Goal: Information Seeking & Learning: Learn about a topic

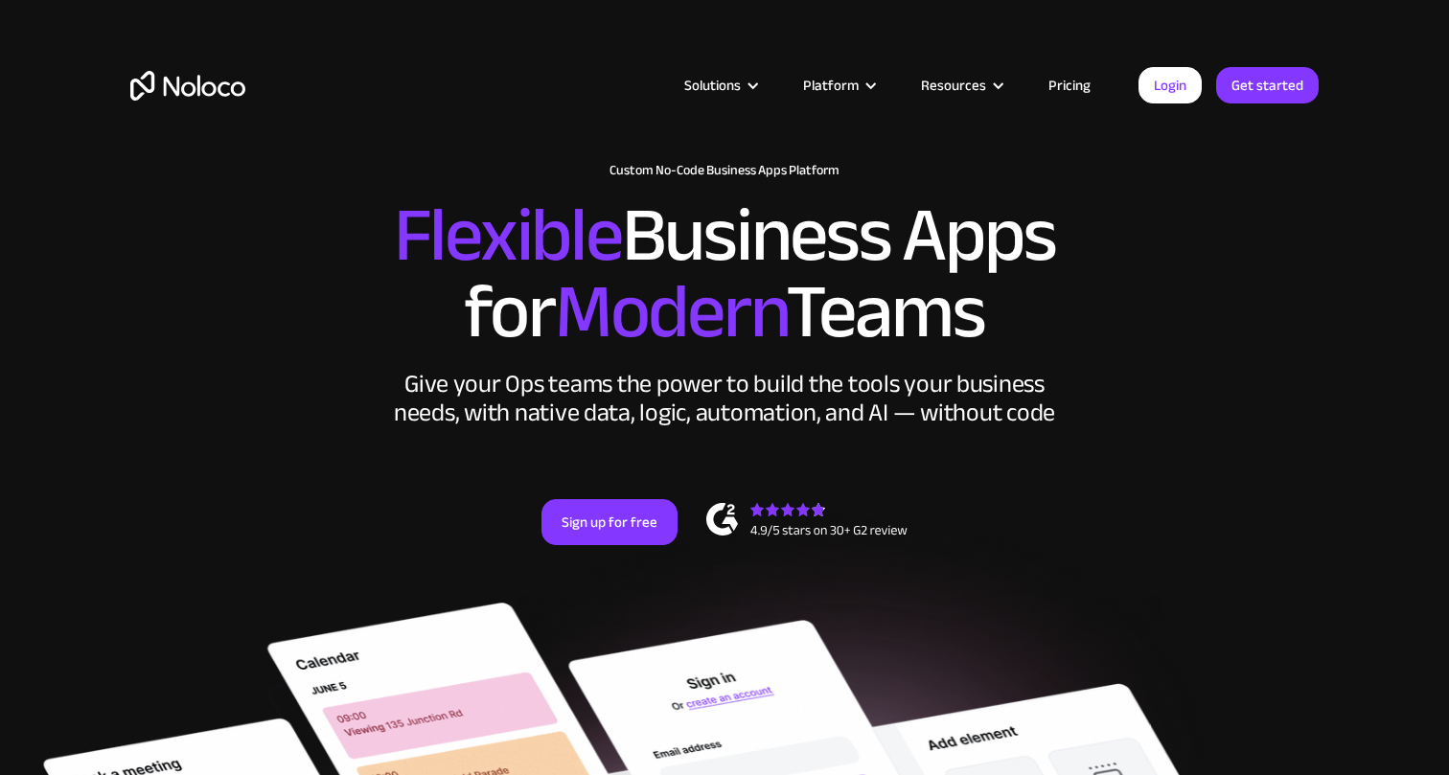
click at [1061, 90] on link "Pricing" at bounding box center [1070, 85] width 90 height 25
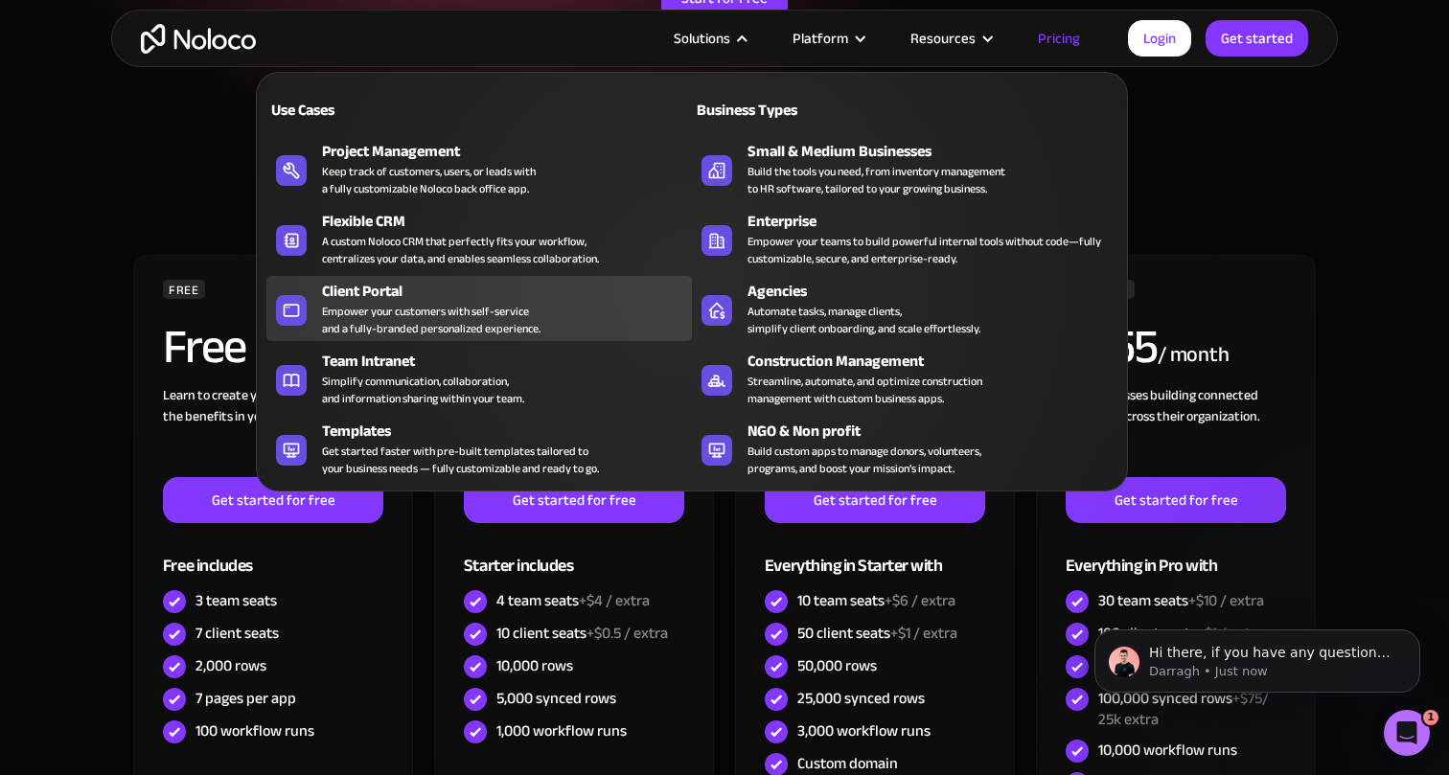
click at [496, 297] on div "Client Portal" at bounding box center [511, 291] width 379 height 23
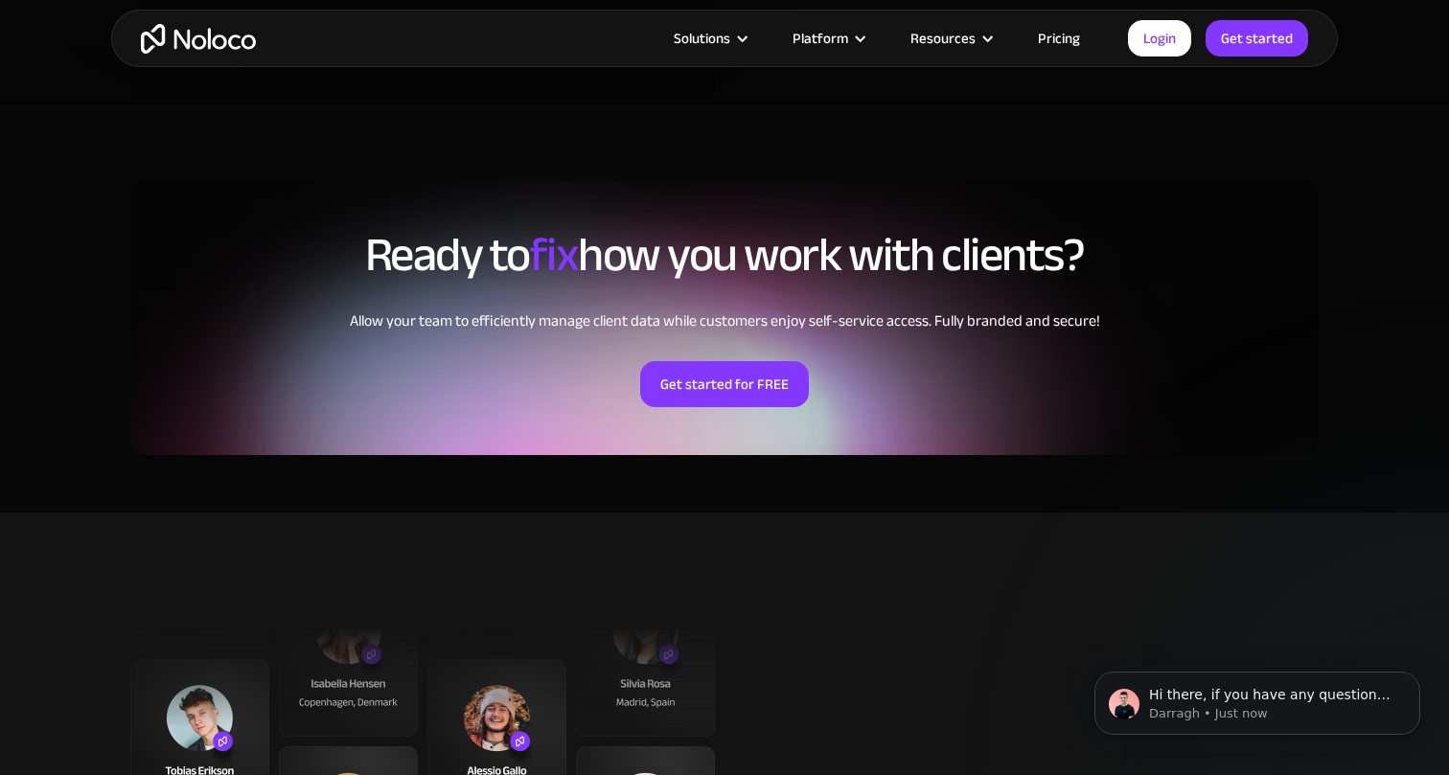
scroll to position [4409, 0]
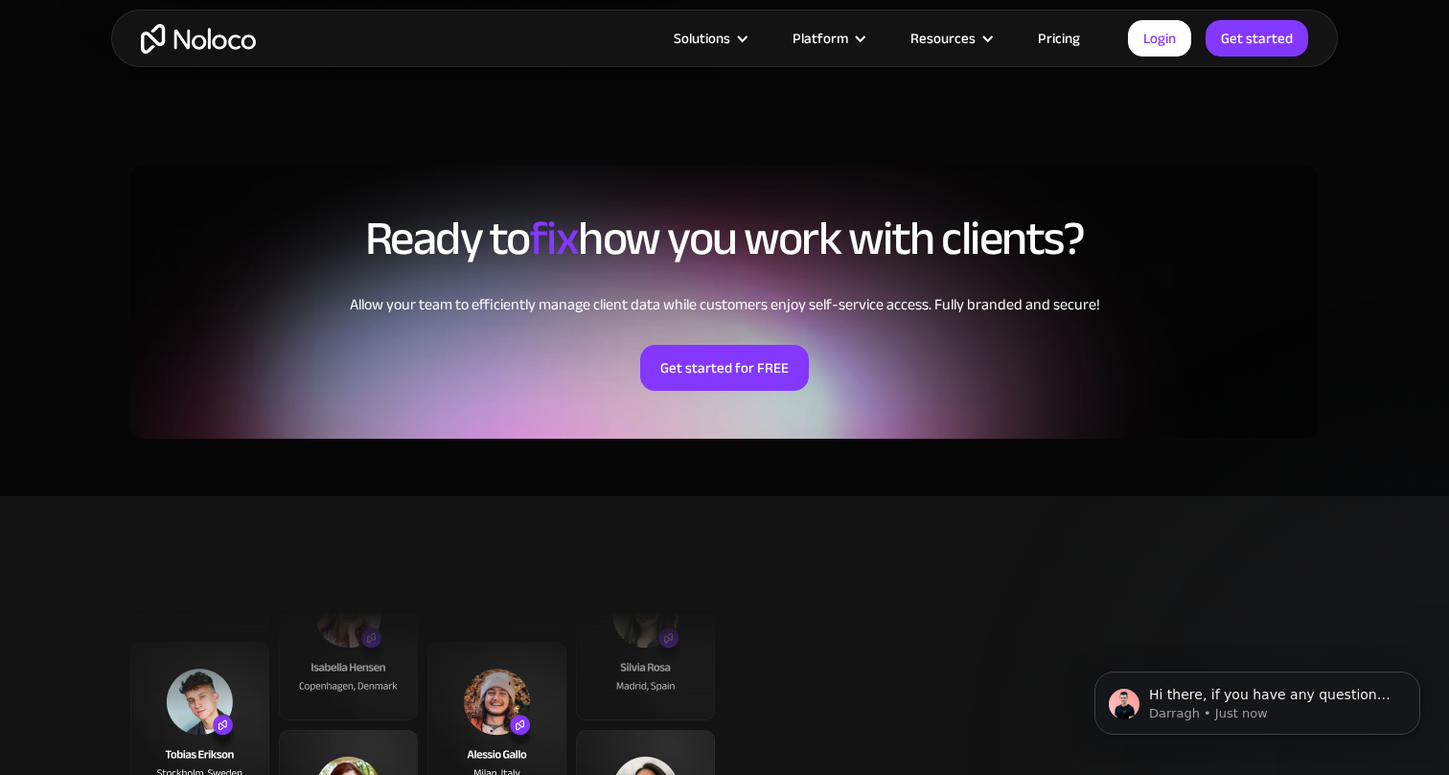
click at [497, 300] on div "Allow your team to efficiently manage client data while customers enjoy self-se…" at bounding box center [724, 304] width 1189 height 23
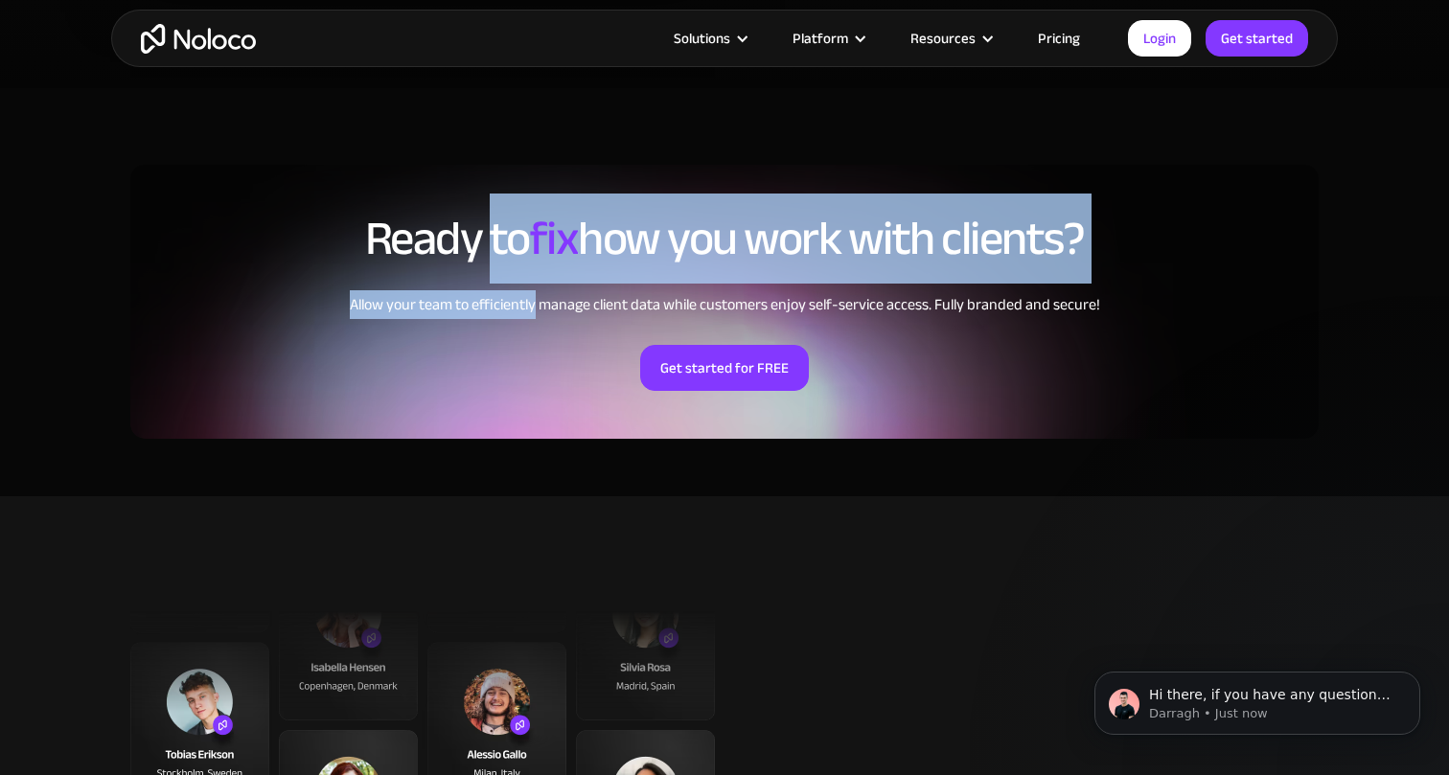
drag, startPoint x: 497, startPoint y: 300, endPoint x: 491, endPoint y: 257, distance: 43.5
click at [491, 257] on div "Ready to fix how you work with clients? Allow your team to efficiently manage c…" at bounding box center [724, 302] width 1189 height 274
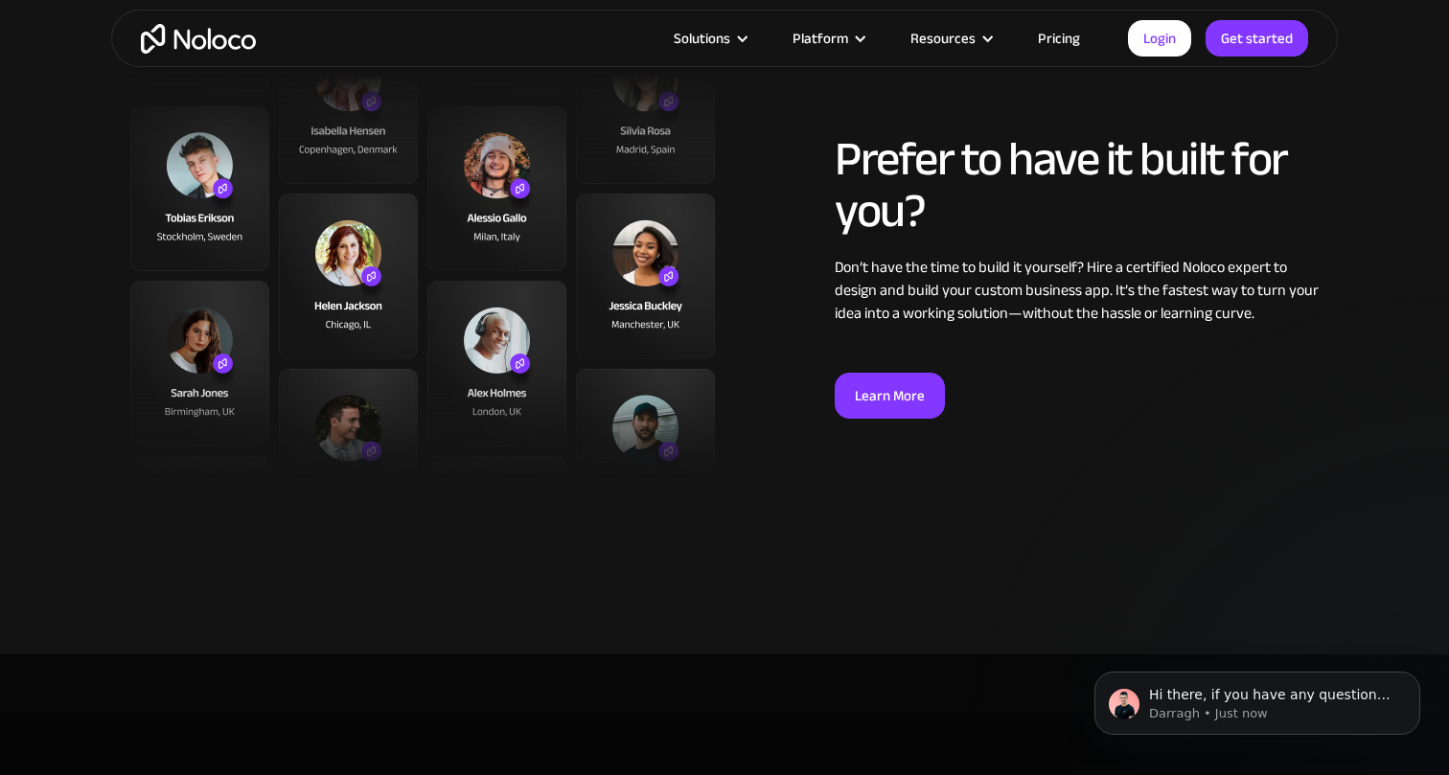
scroll to position [4985, 0]
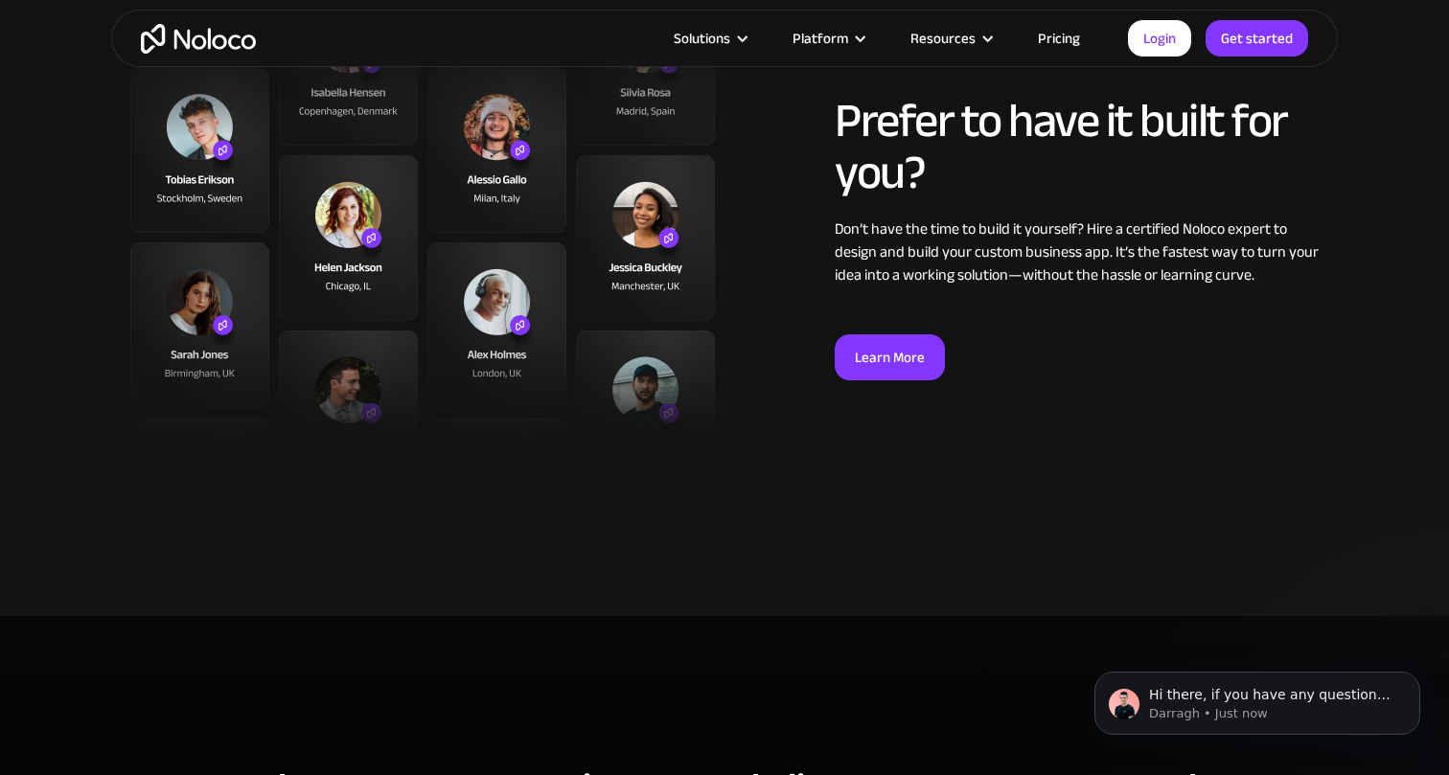
click at [987, 270] on div "Don’t have the time to build it yourself? Hire a certified Noloco expert to des…" at bounding box center [1077, 252] width 484 height 69
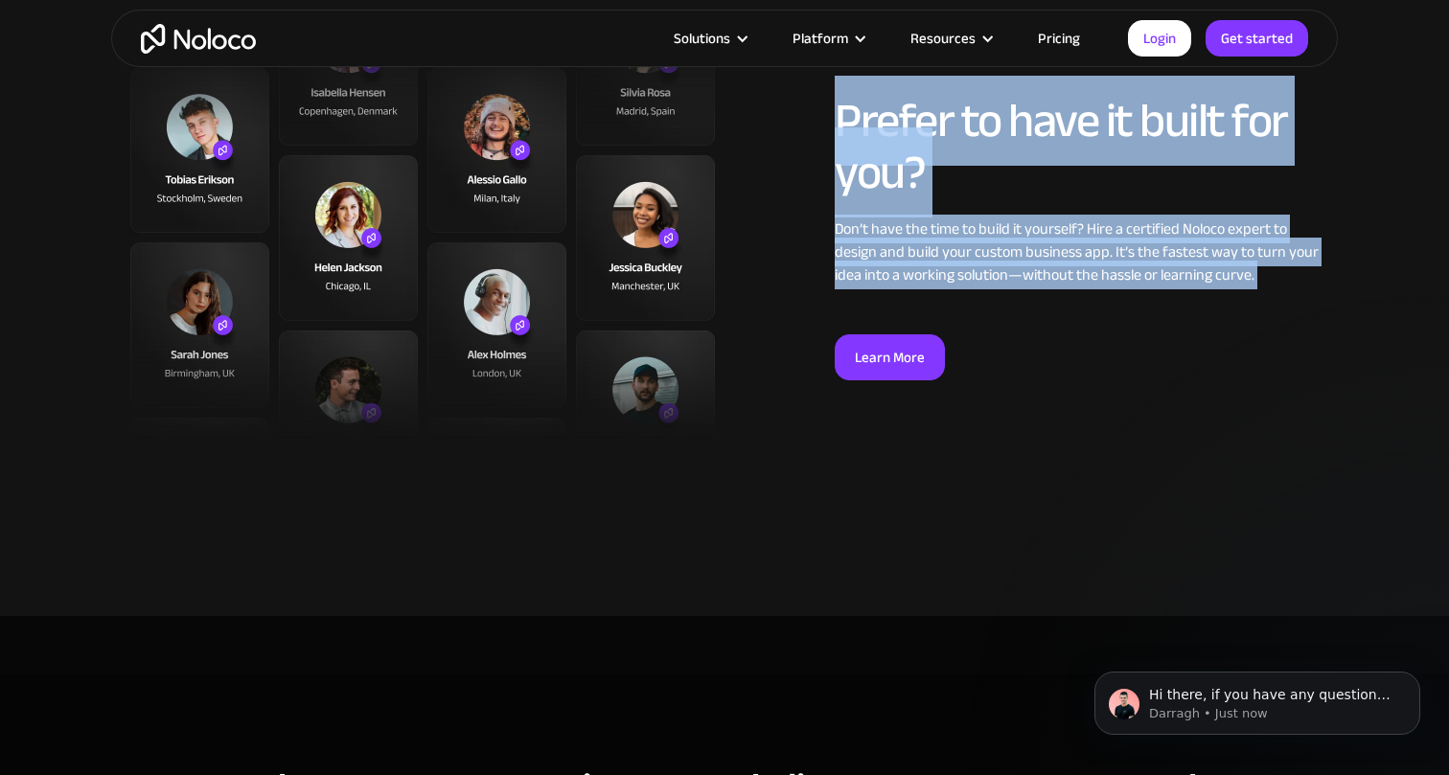
drag, startPoint x: 987, startPoint y: 270, endPoint x: 978, endPoint y: 160, distance: 110.7
click at [978, 160] on div "Prefer to have it built for you? Don’t have the time to build it yourself? Hire…" at bounding box center [1077, 238] width 484 height 286
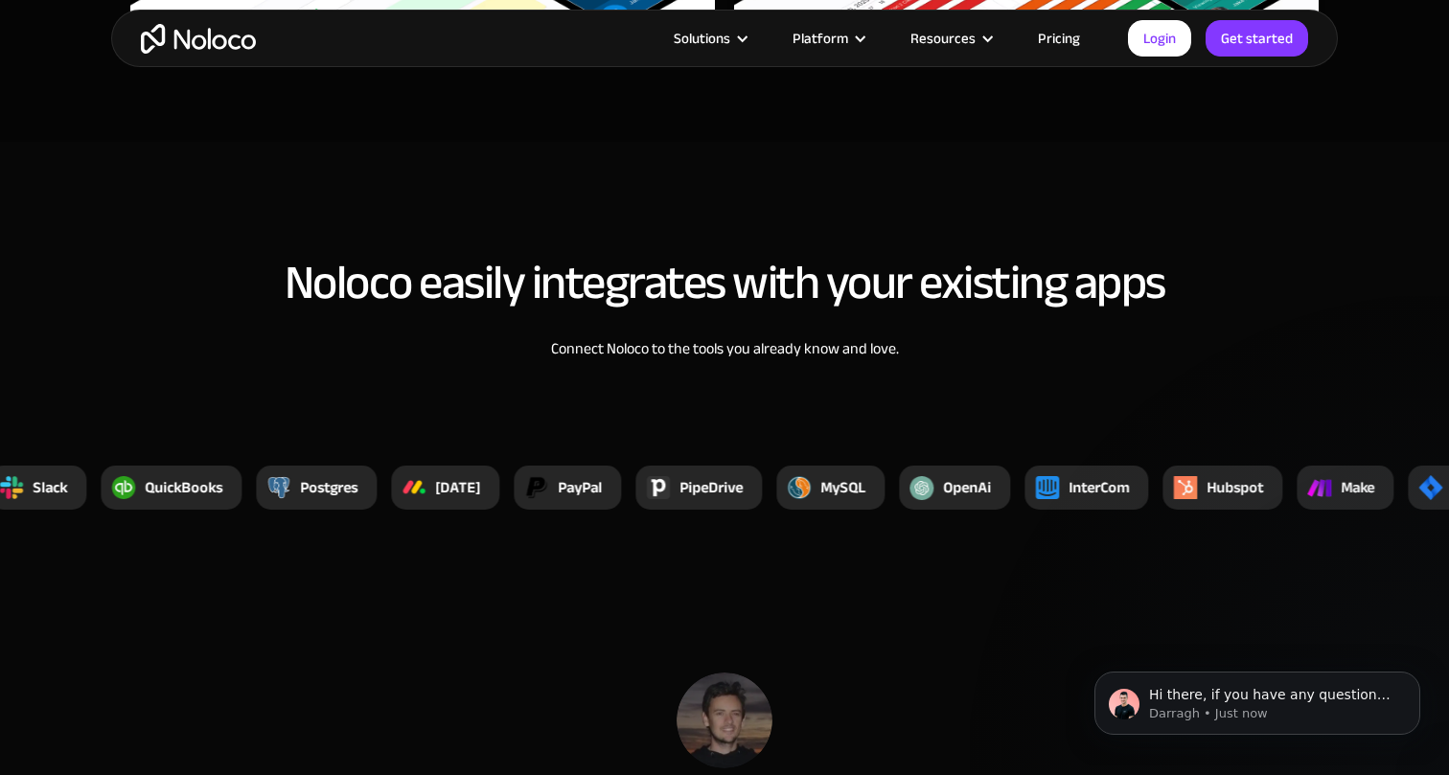
scroll to position [7132, 0]
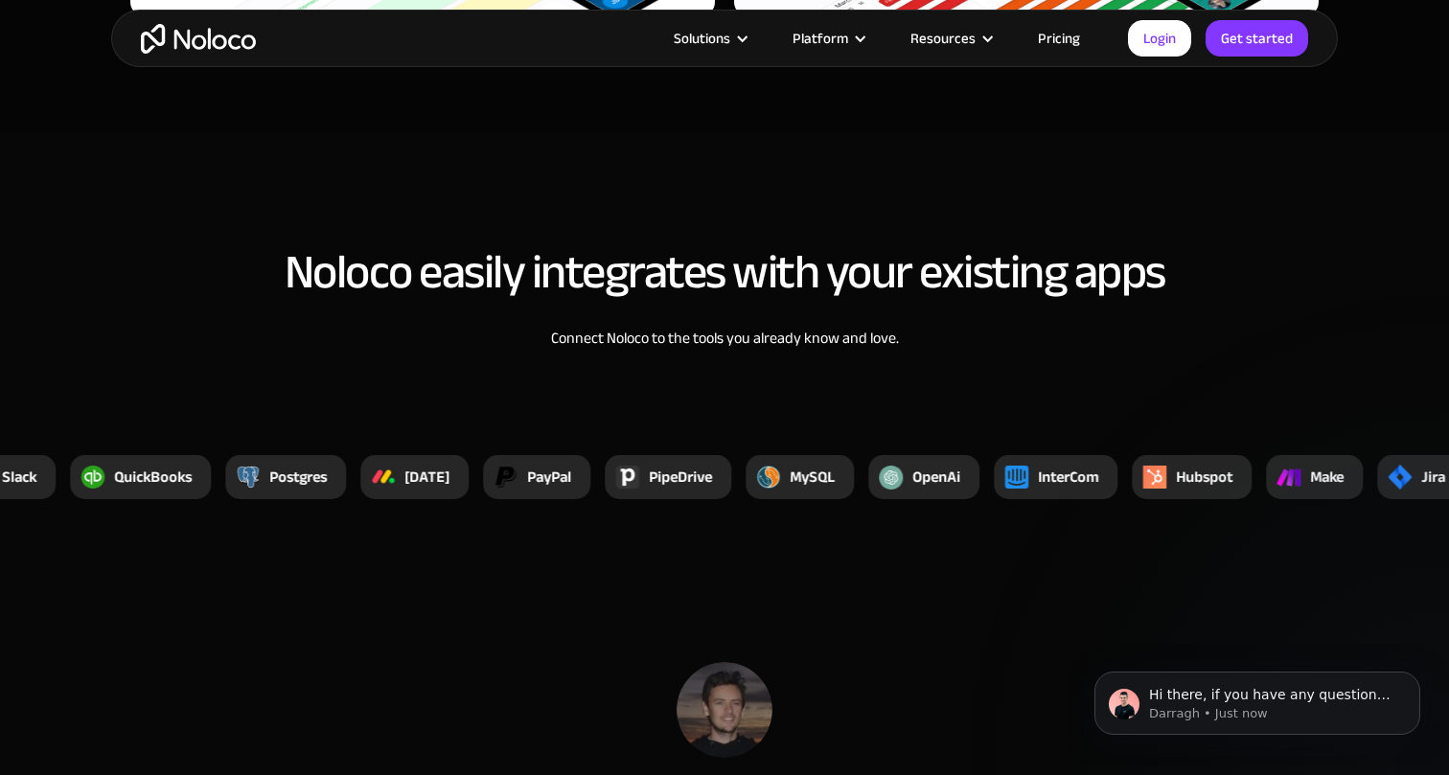
click at [954, 291] on h2 "Noloco easily integrates with your existing apps" at bounding box center [724, 272] width 1189 height 52
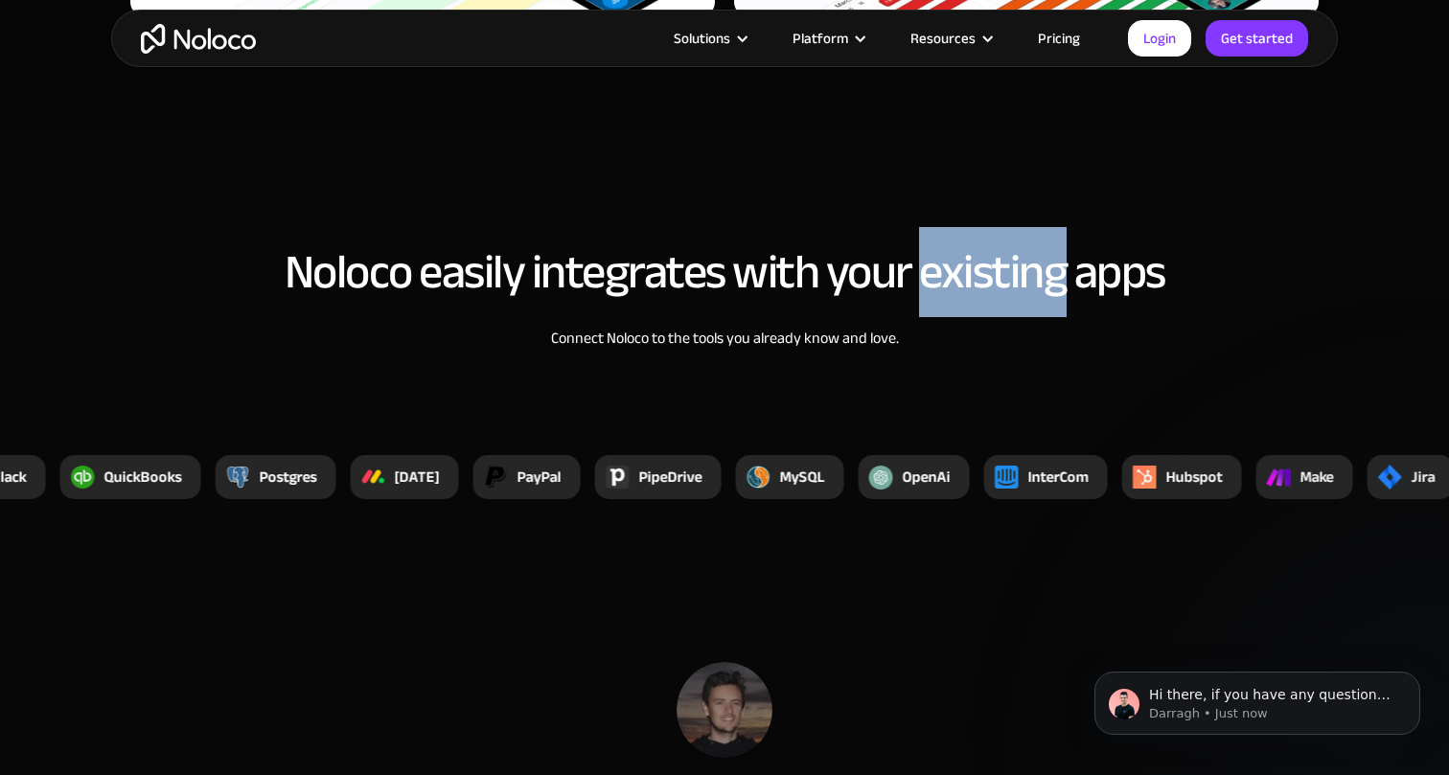
click at [954, 291] on h2 "Noloco easily integrates with your existing apps" at bounding box center [724, 272] width 1189 height 52
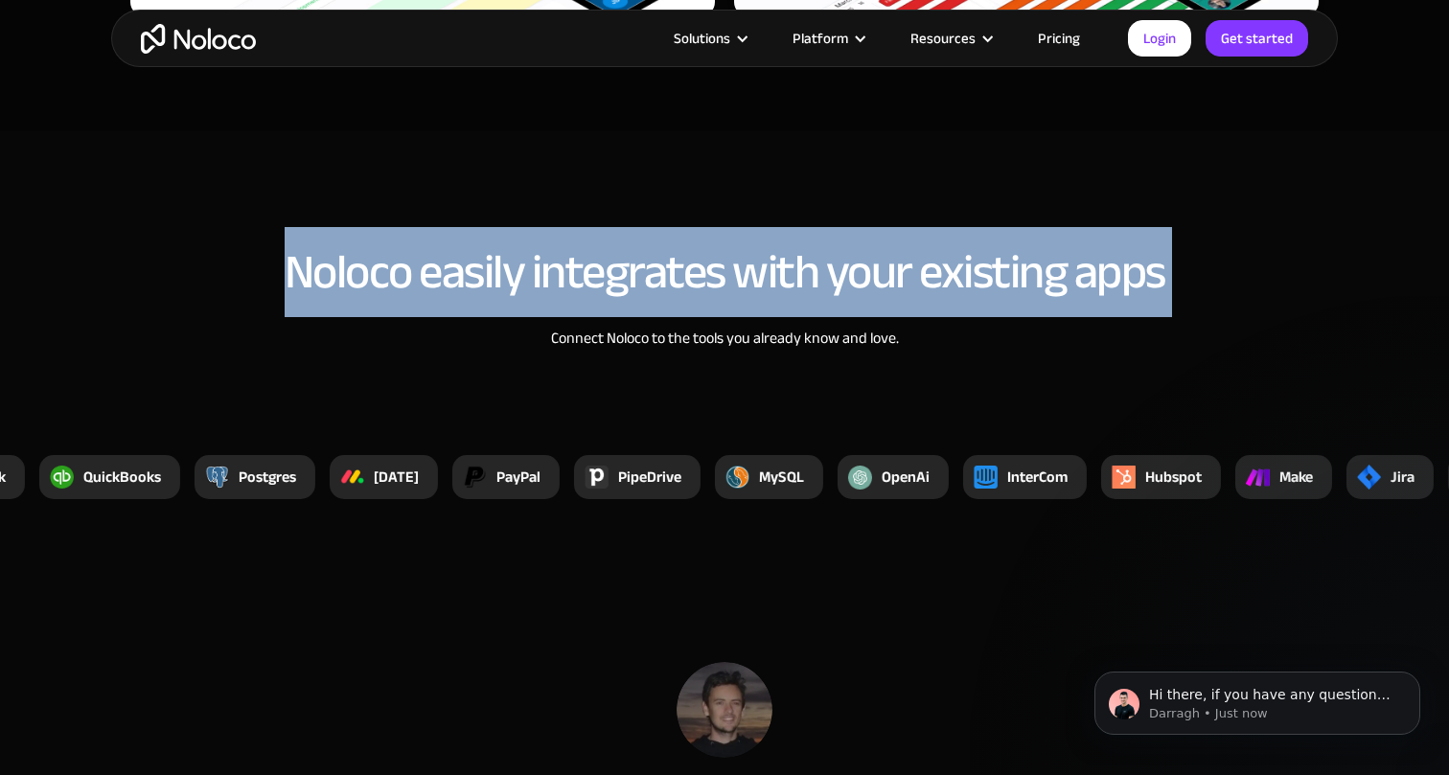
click at [954, 291] on h2 "Noloco easily integrates with your existing apps" at bounding box center [724, 272] width 1189 height 52
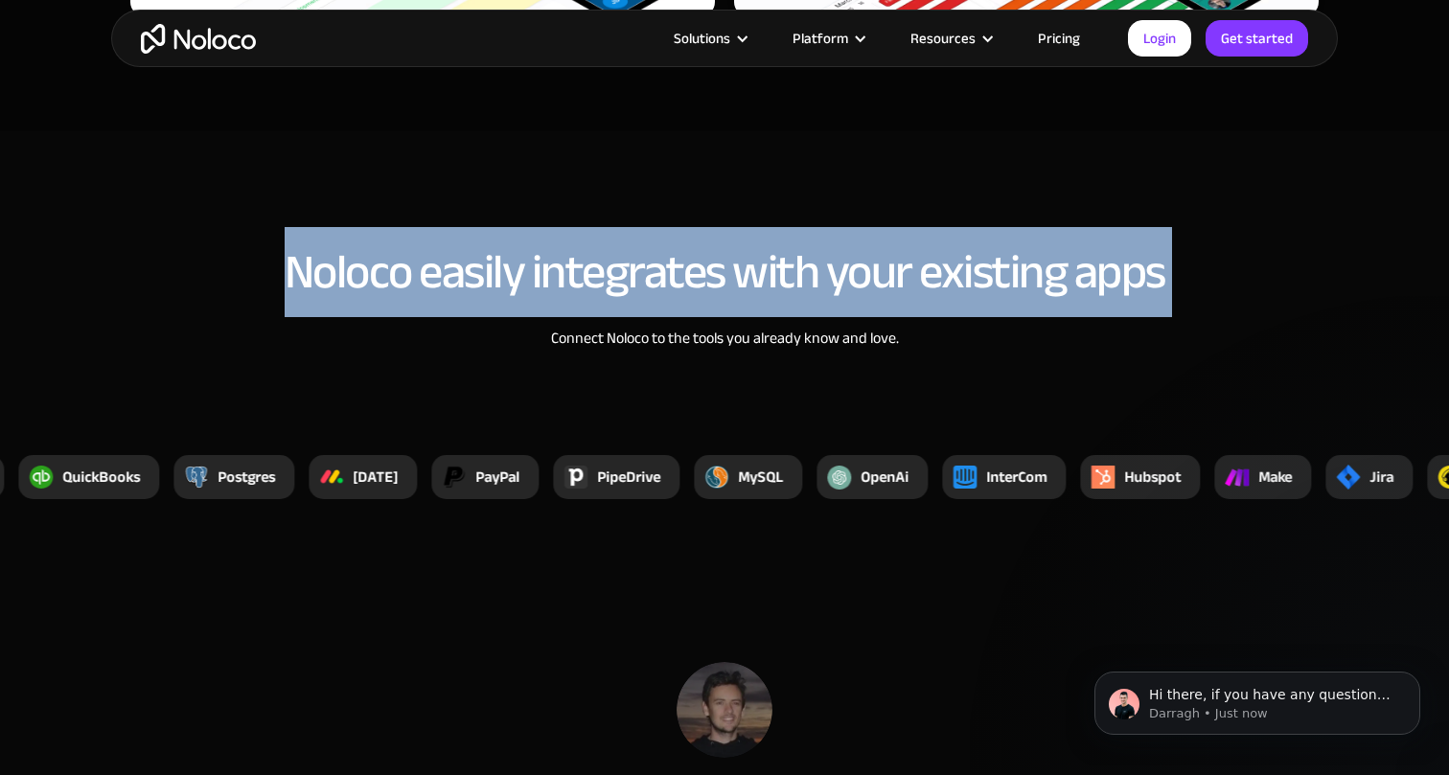
click at [960, 283] on h2 "Noloco easily integrates with your existing apps" at bounding box center [724, 272] width 1189 height 52
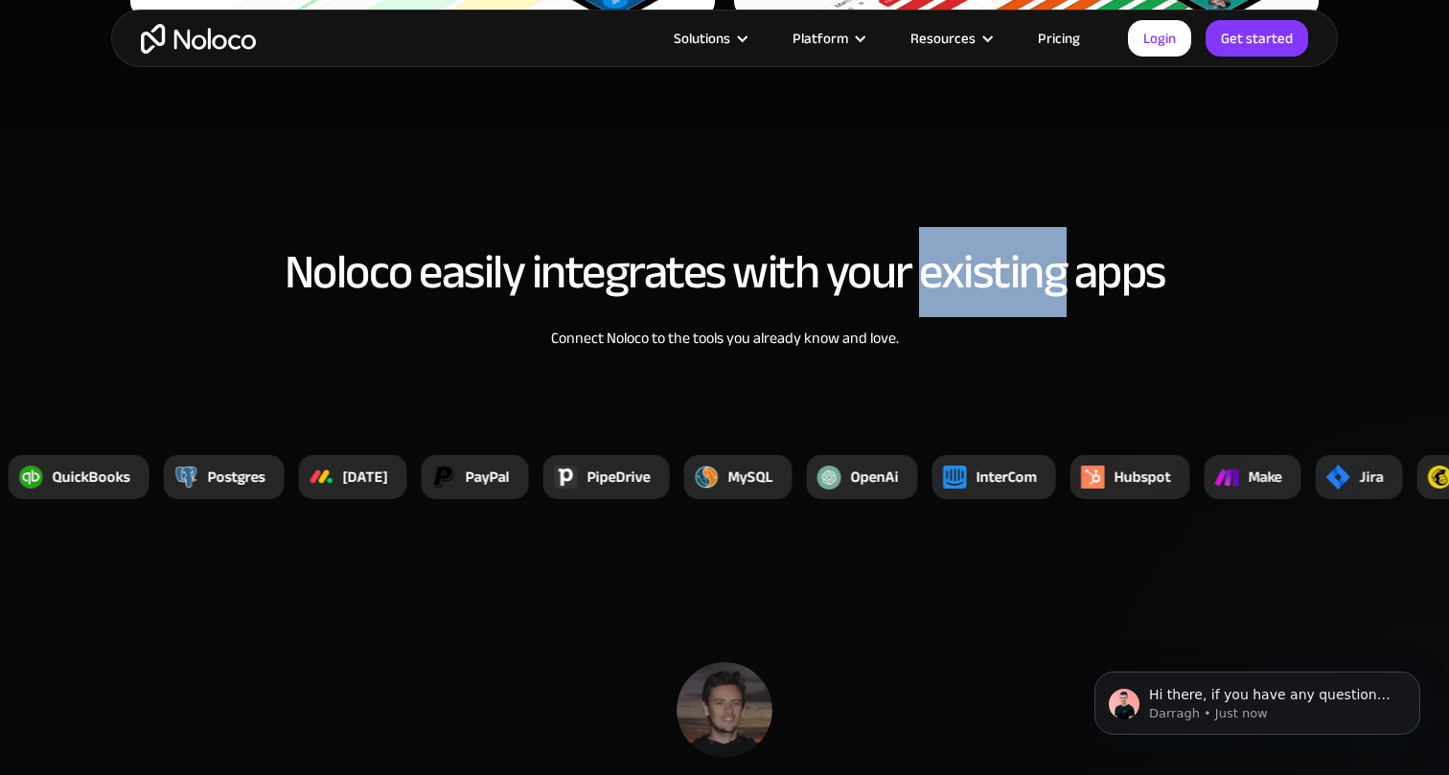
click at [960, 283] on h2 "Noloco easily integrates with your existing apps" at bounding box center [724, 272] width 1189 height 52
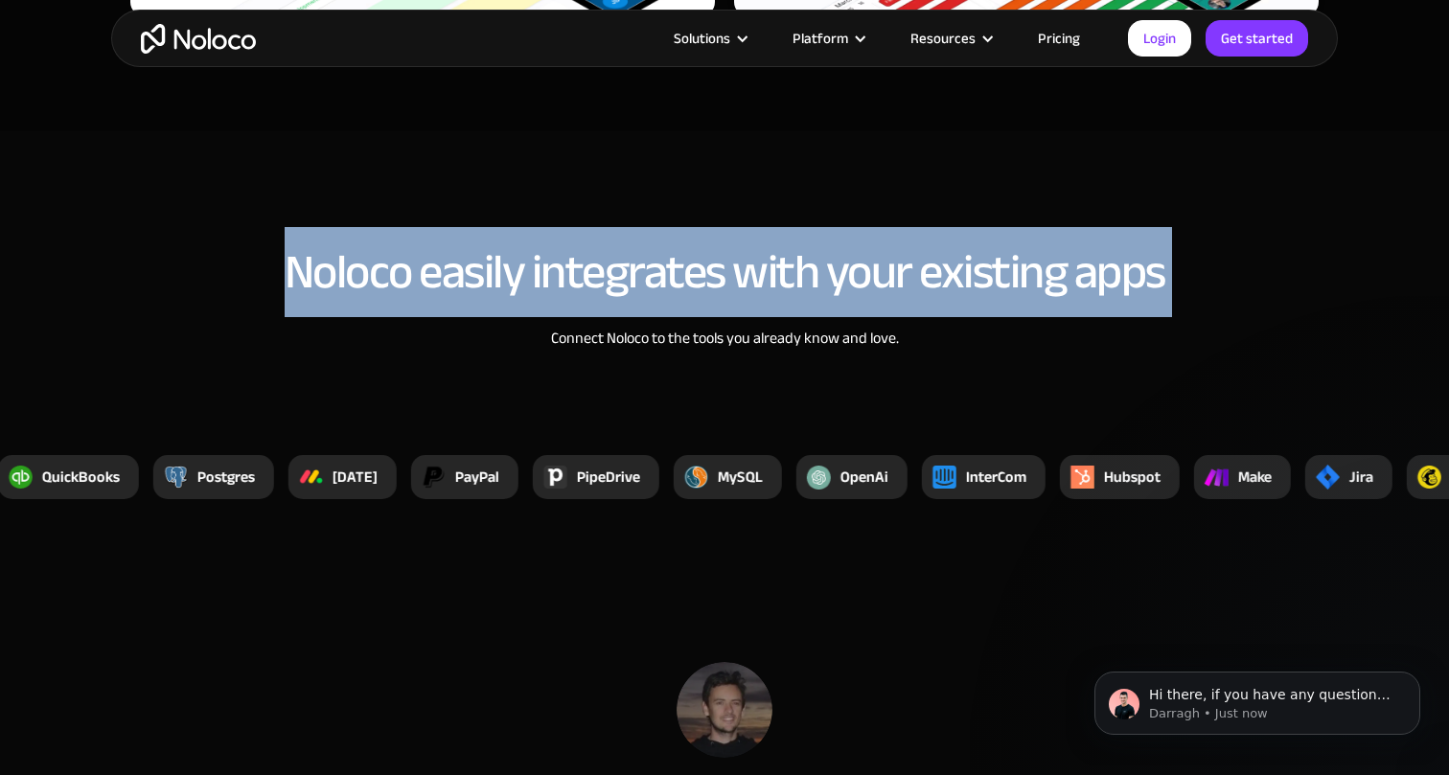
click at [960, 283] on h2 "Noloco easily integrates with your existing apps" at bounding box center [724, 272] width 1189 height 52
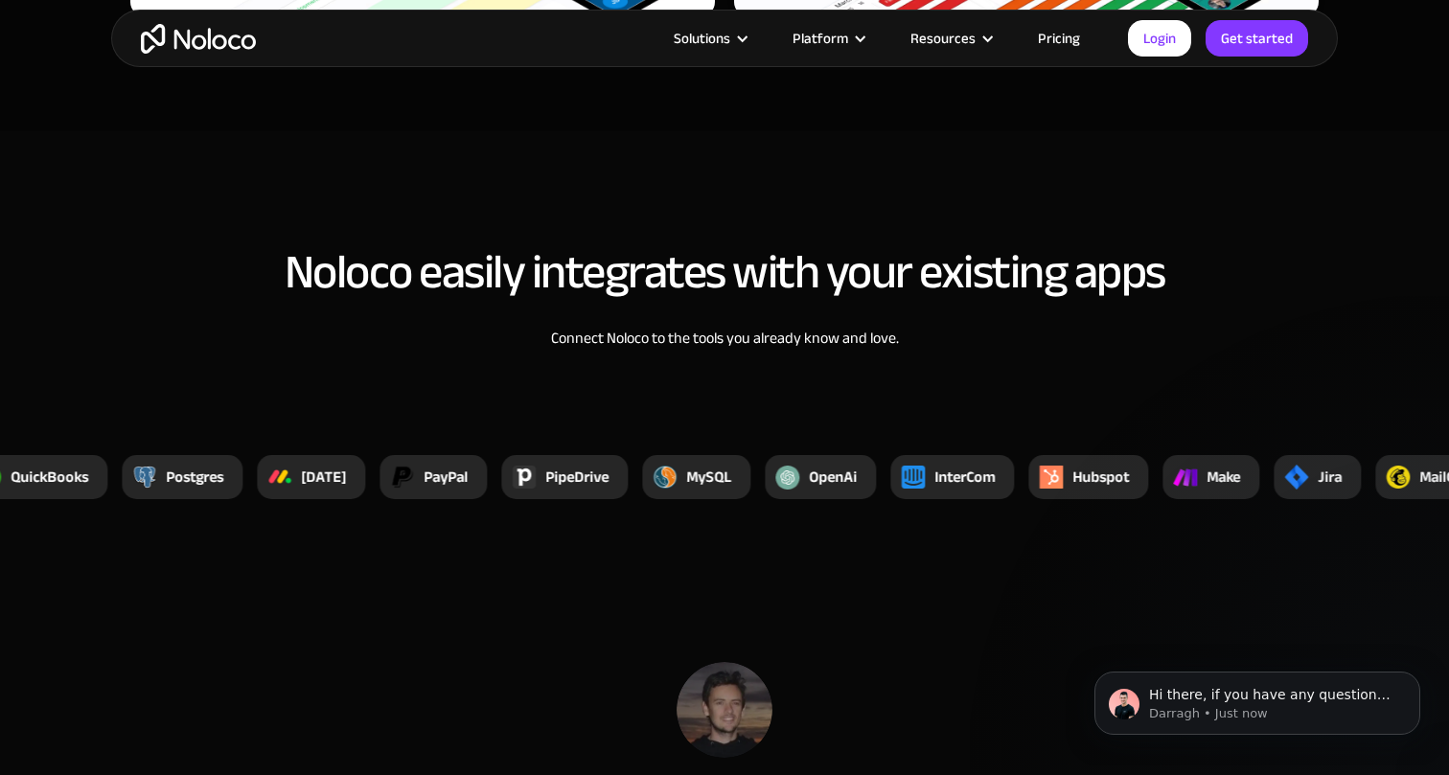
click at [945, 327] on div "Connect Noloco to the tools you already know and love." at bounding box center [725, 338] width 508 height 23
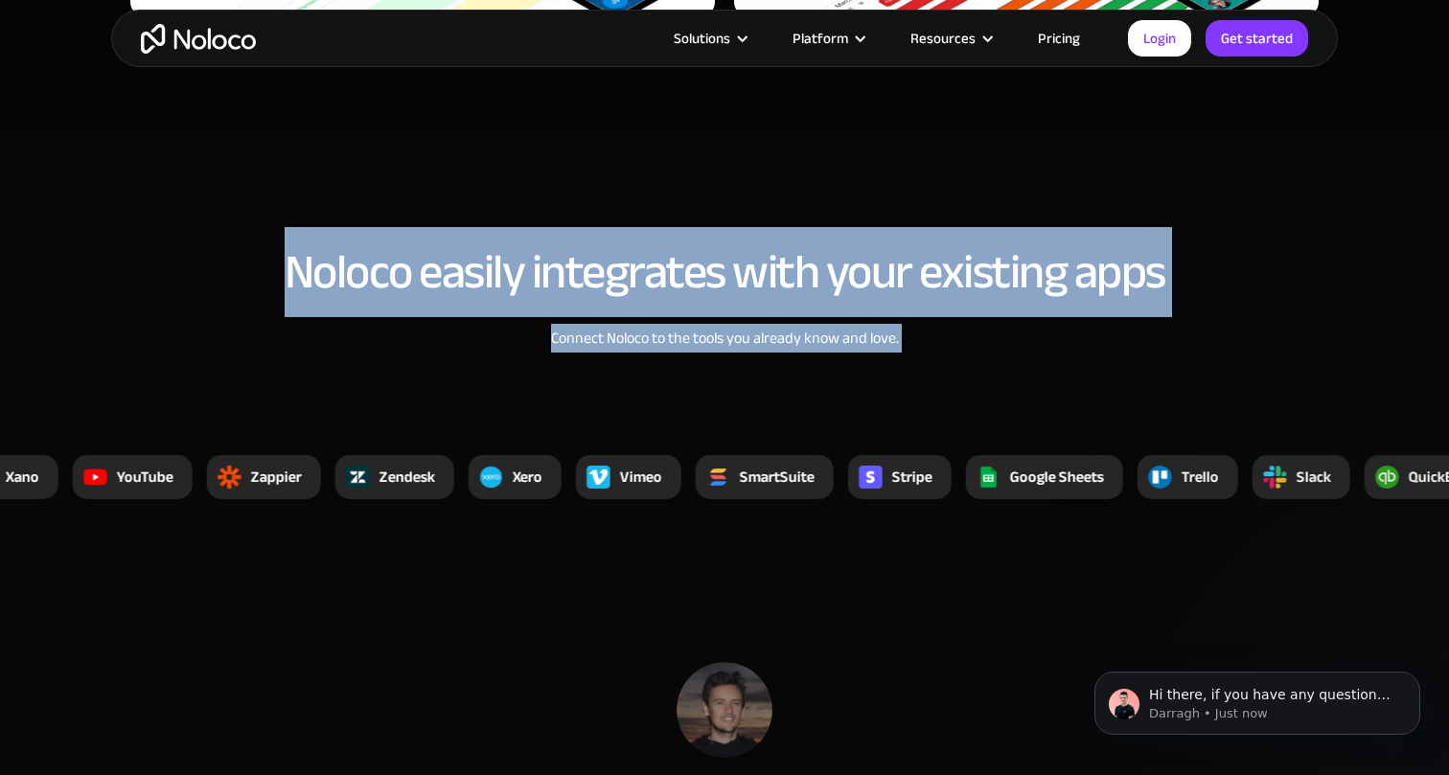
drag, startPoint x: 945, startPoint y: 326, endPoint x: 926, endPoint y: 217, distance: 110.9
click at [926, 217] on section "Noloco easily integrates with your existing apps Connect Noloco to the tools yo…" at bounding box center [724, 351] width 1449 height 440
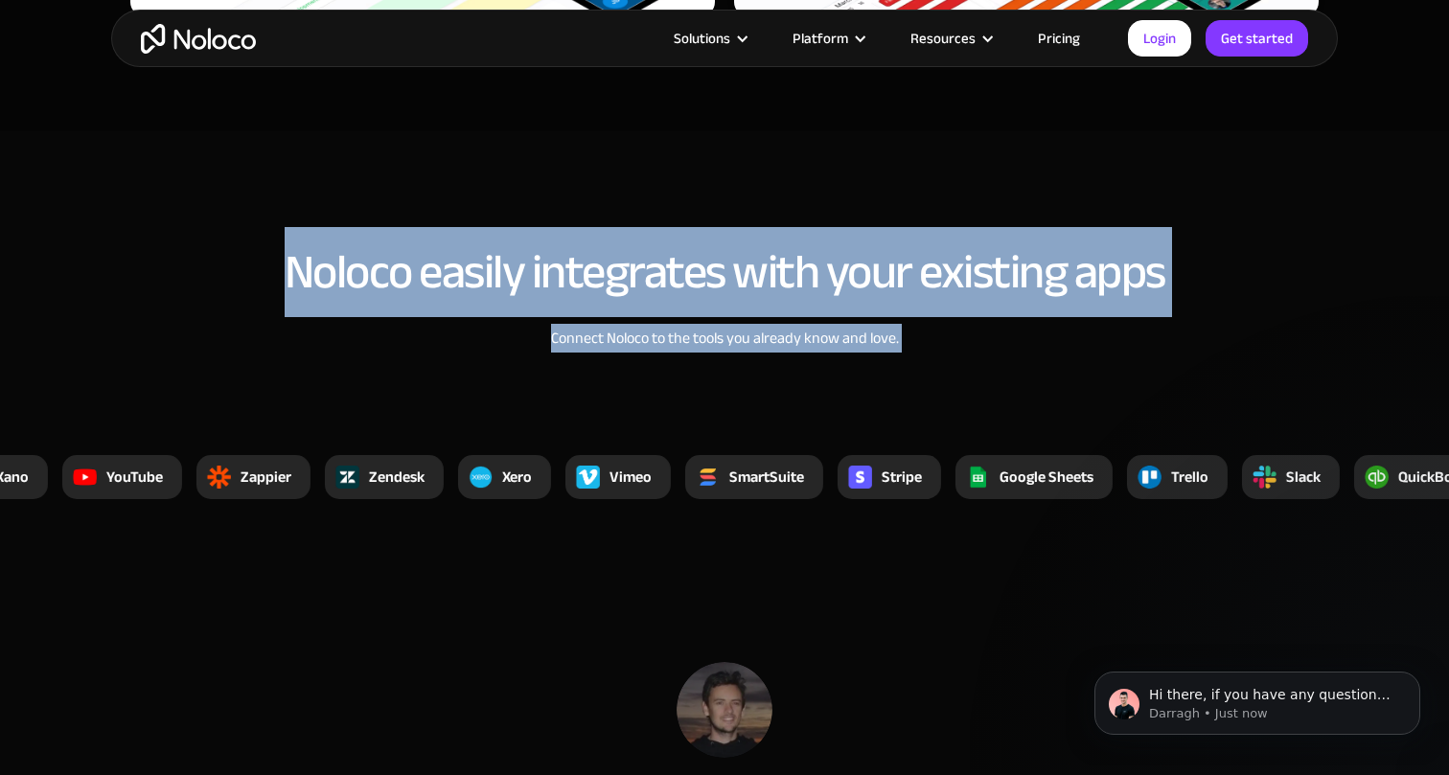
click at [927, 218] on section "Noloco easily integrates with your existing apps Connect Noloco to the tools yo…" at bounding box center [724, 351] width 1449 height 440
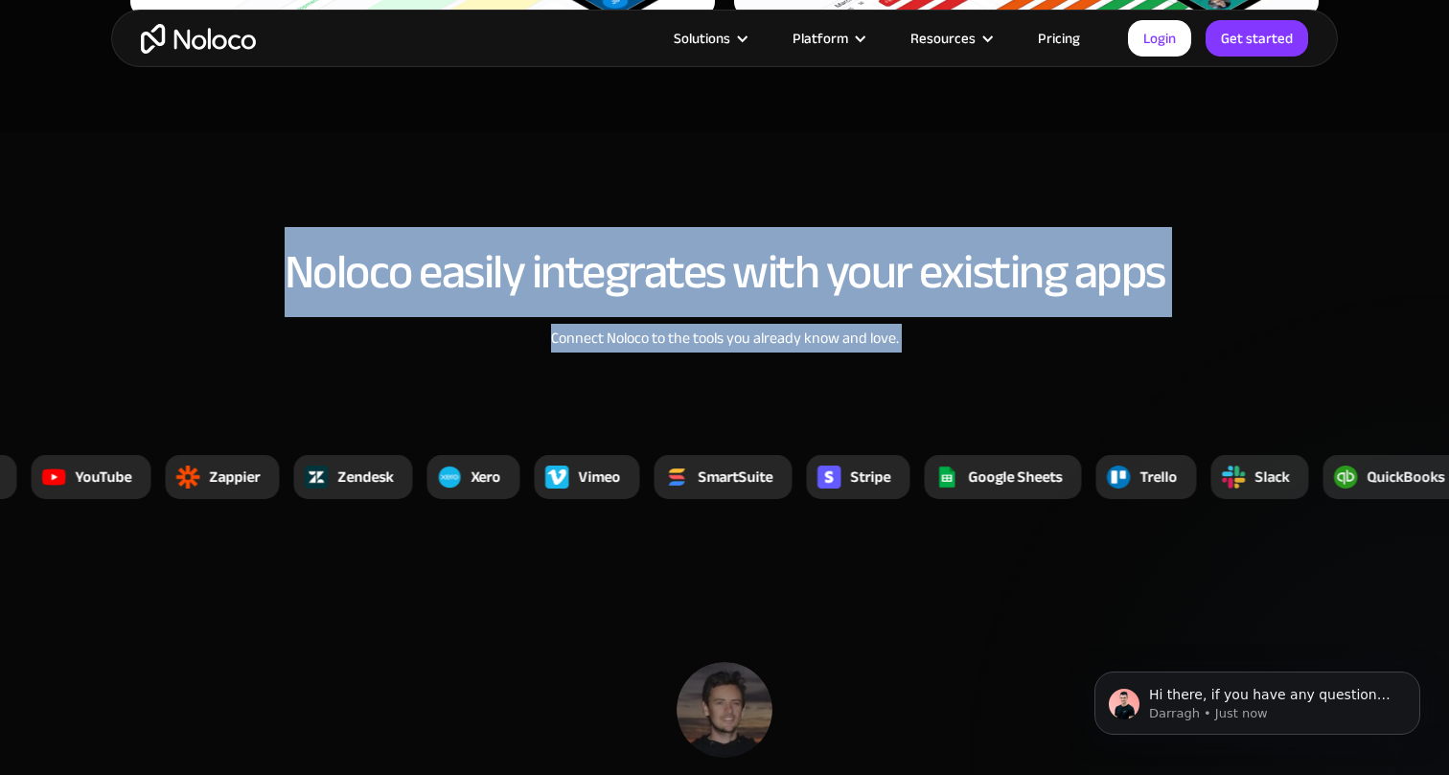
drag, startPoint x: 927, startPoint y: 218, endPoint x: 937, endPoint y: 350, distance: 132.6
click at [937, 350] on section "Noloco easily integrates with your existing apps Connect Noloco to the tools yo…" at bounding box center [724, 351] width 1449 height 440
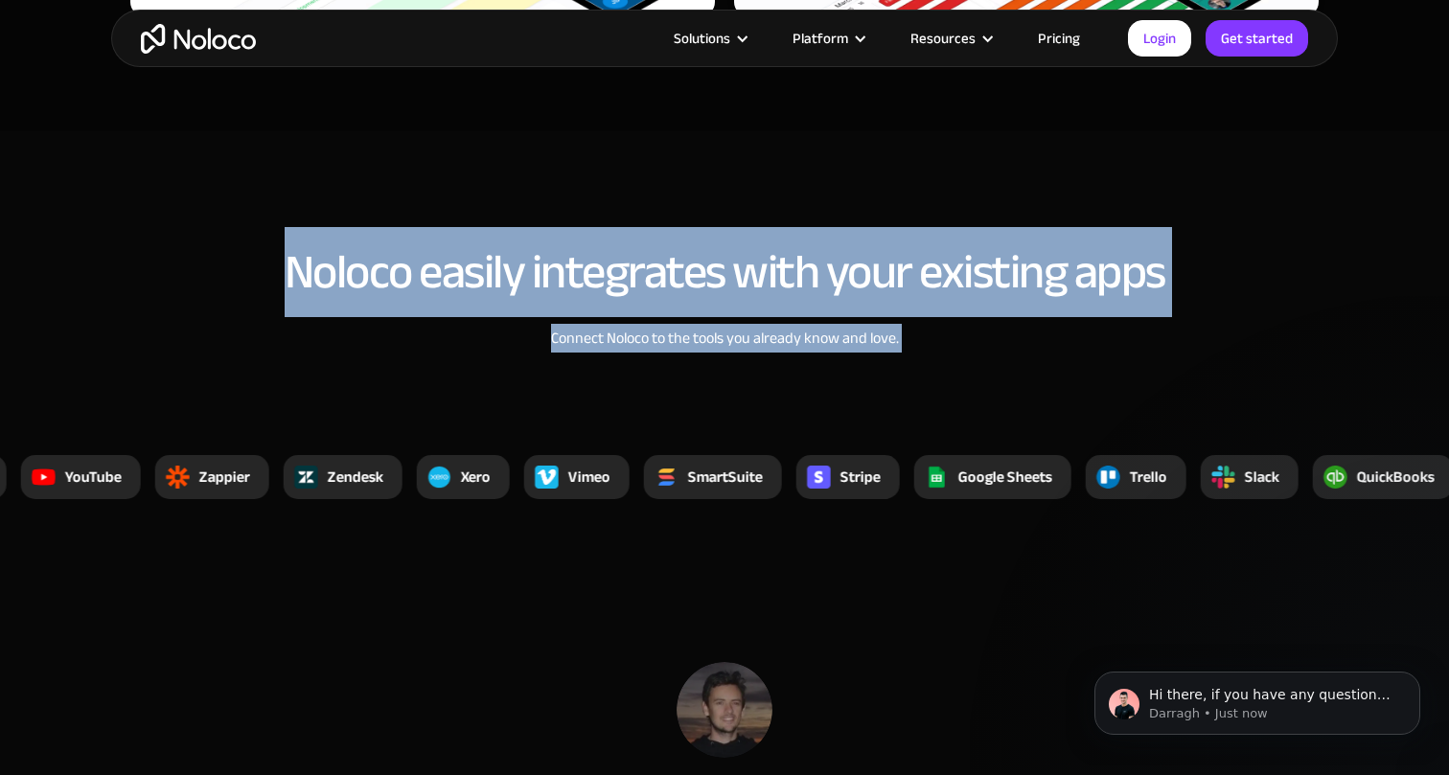
click at [937, 350] on div "Noloco easily integrates with your existing apps Connect Noloco to the tools yo…" at bounding box center [724, 317] width 1227 height 180
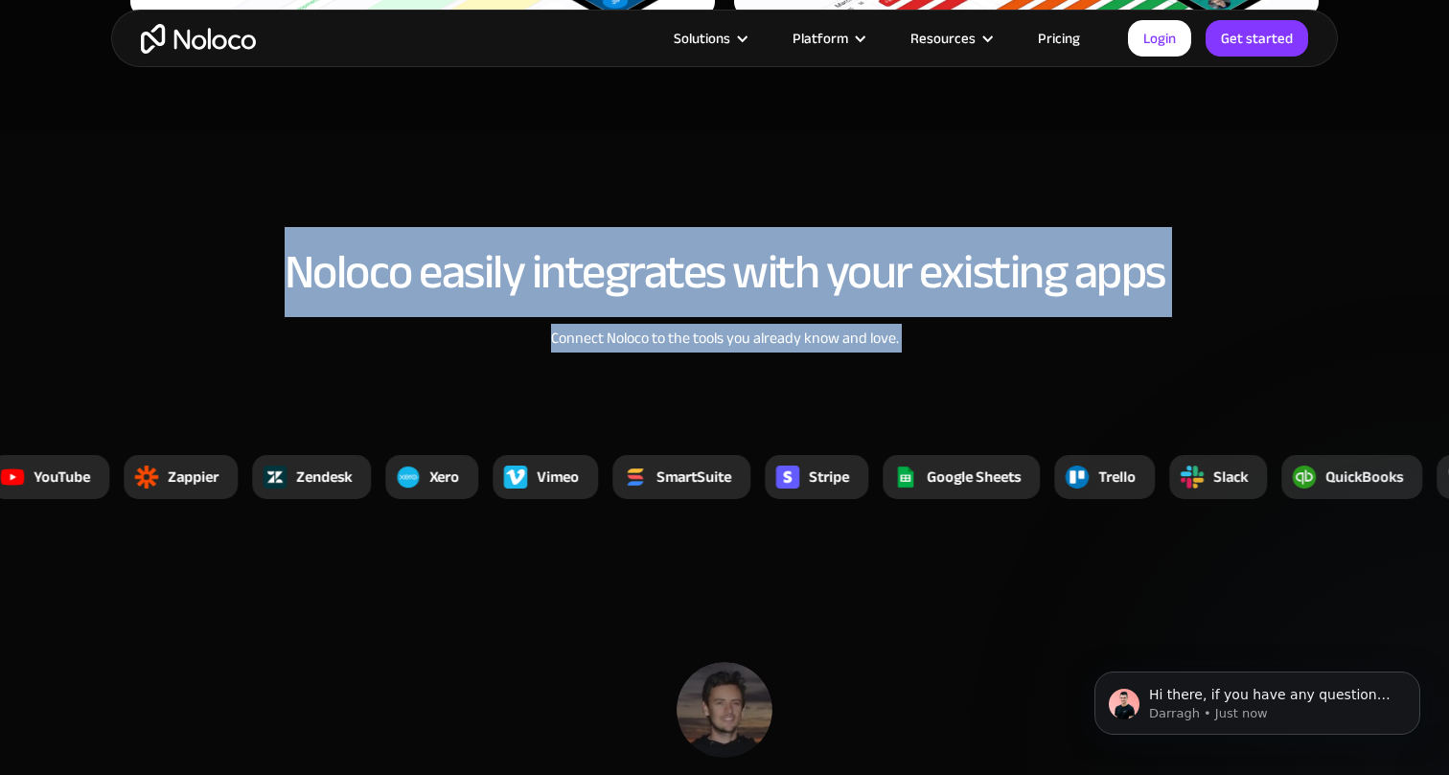
drag, startPoint x: 937, startPoint y: 350, endPoint x: 914, endPoint y: 201, distance: 150.3
click at [914, 201] on section "Noloco easily integrates with your existing apps Connect Noloco to the tools yo…" at bounding box center [724, 351] width 1449 height 440
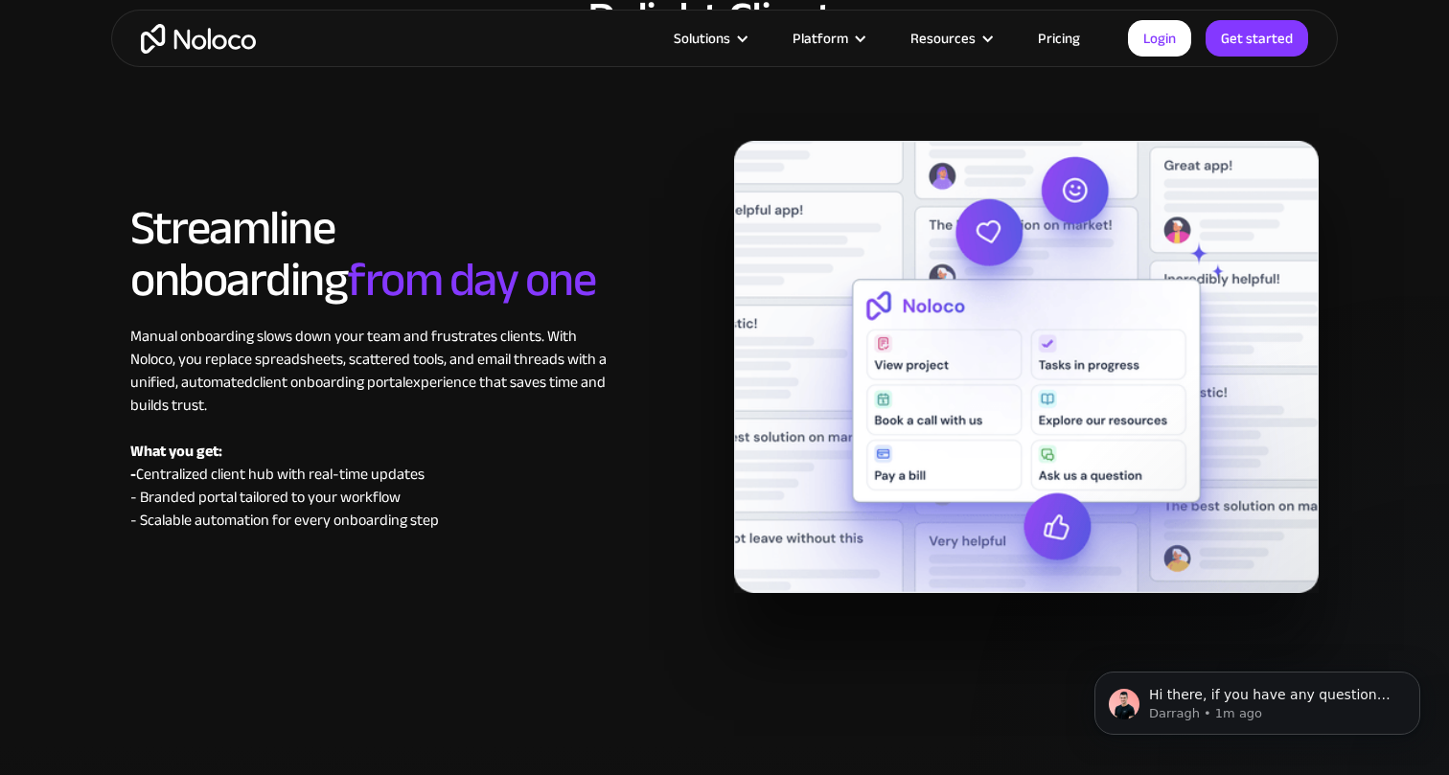
scroll to position [8550, 0]
